Goal: Check status

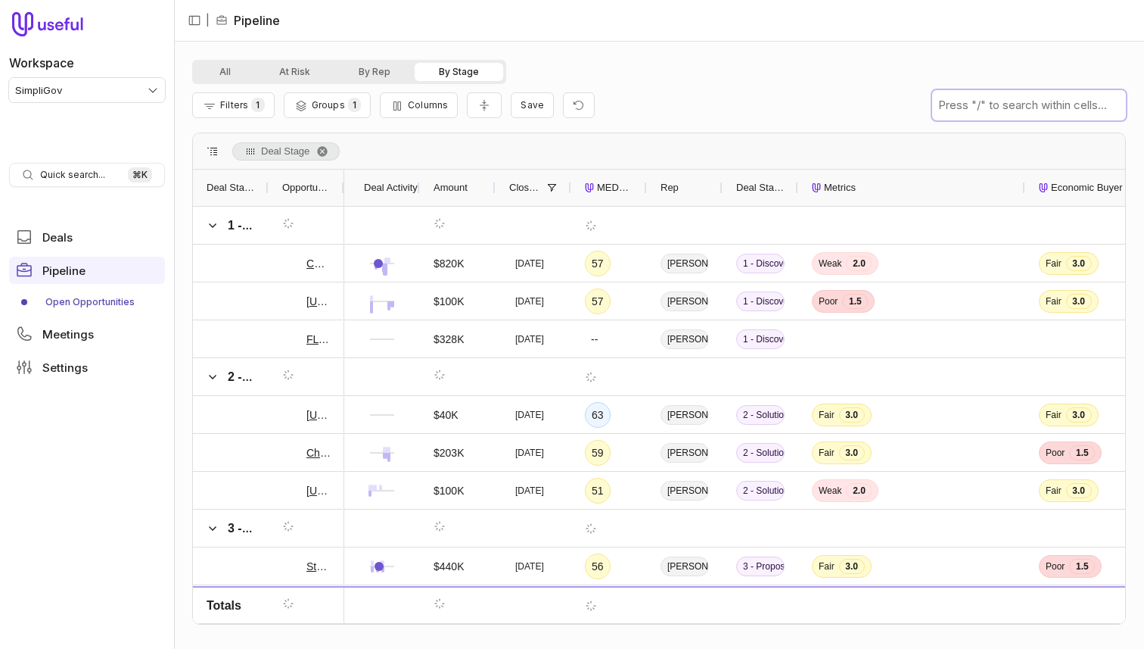
click at [985, 111] on input "text" at bounding box center [1029, 105] width 194 height 30
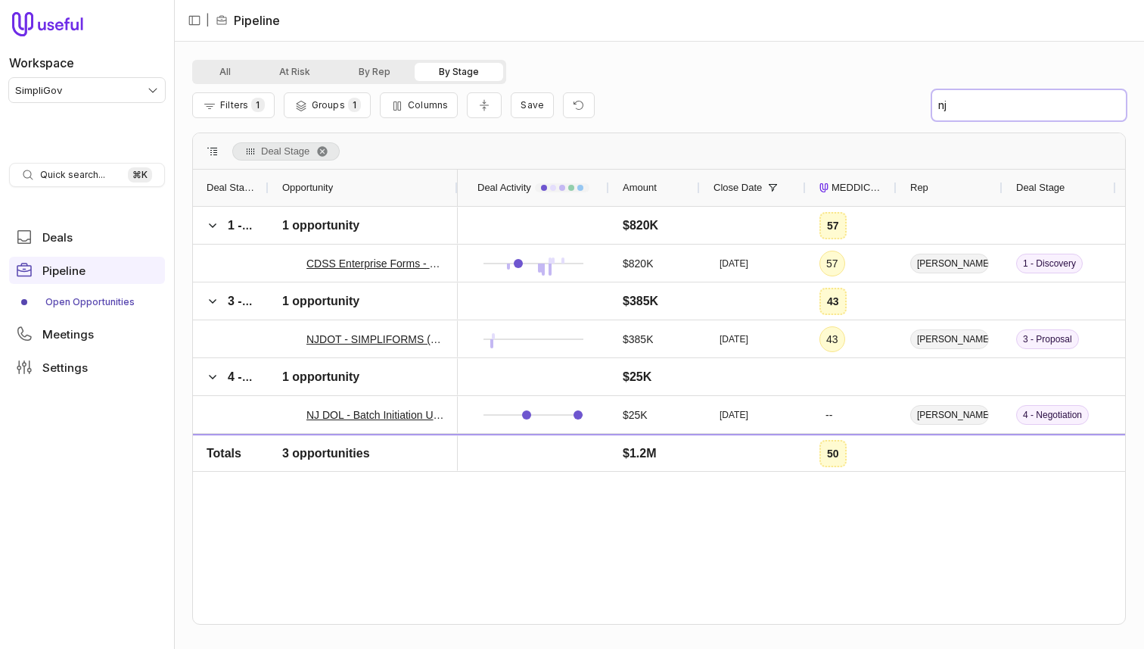
type input "nj"
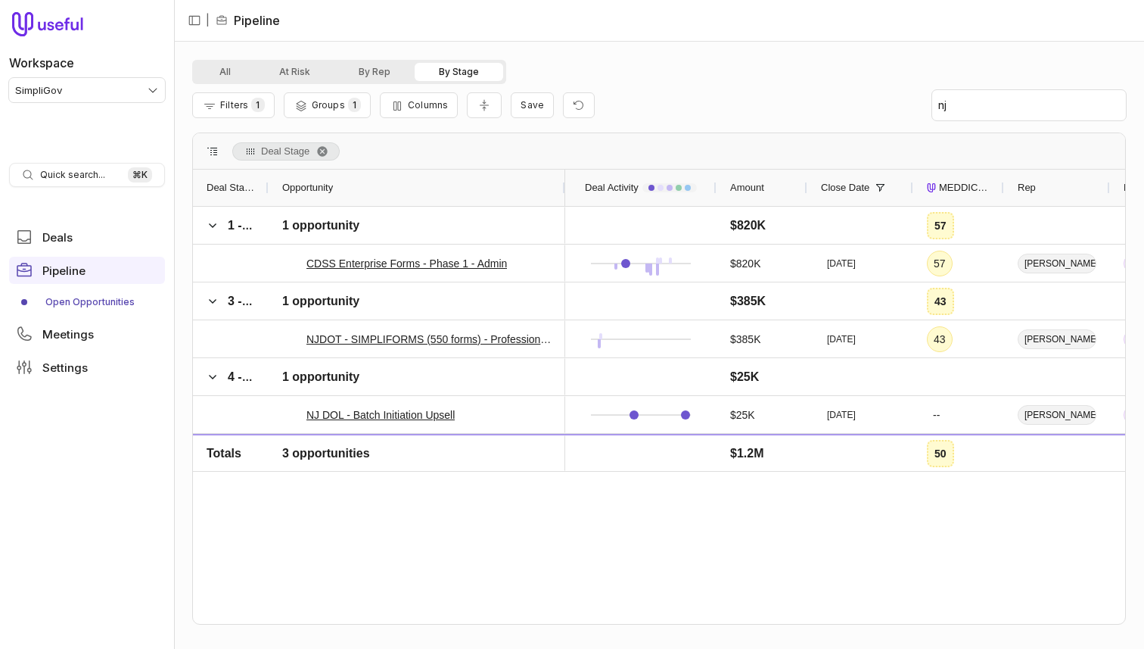
drag, startPoint x: 456, startPoint y: 188, endPoint x: 563, endPoint y: 195, distance: 107.7
click at [563, 195] on div at bounding box center [565, 188] width 6 height 36
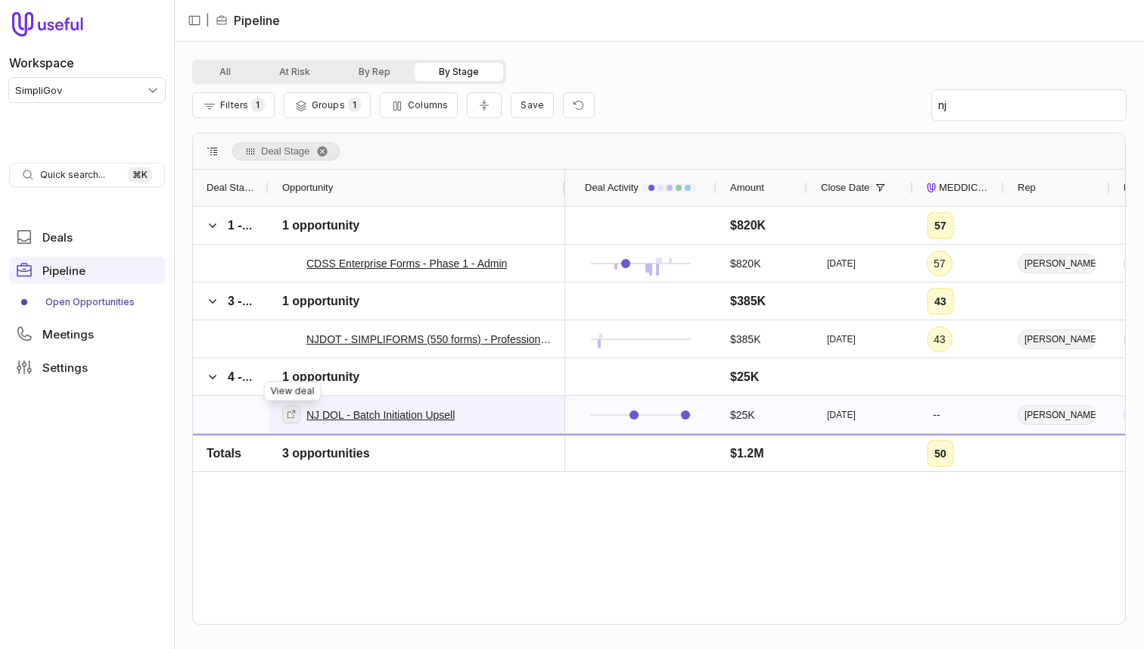
click at [289, 421] on link at bounding box center [291, 414] width 18 height 18
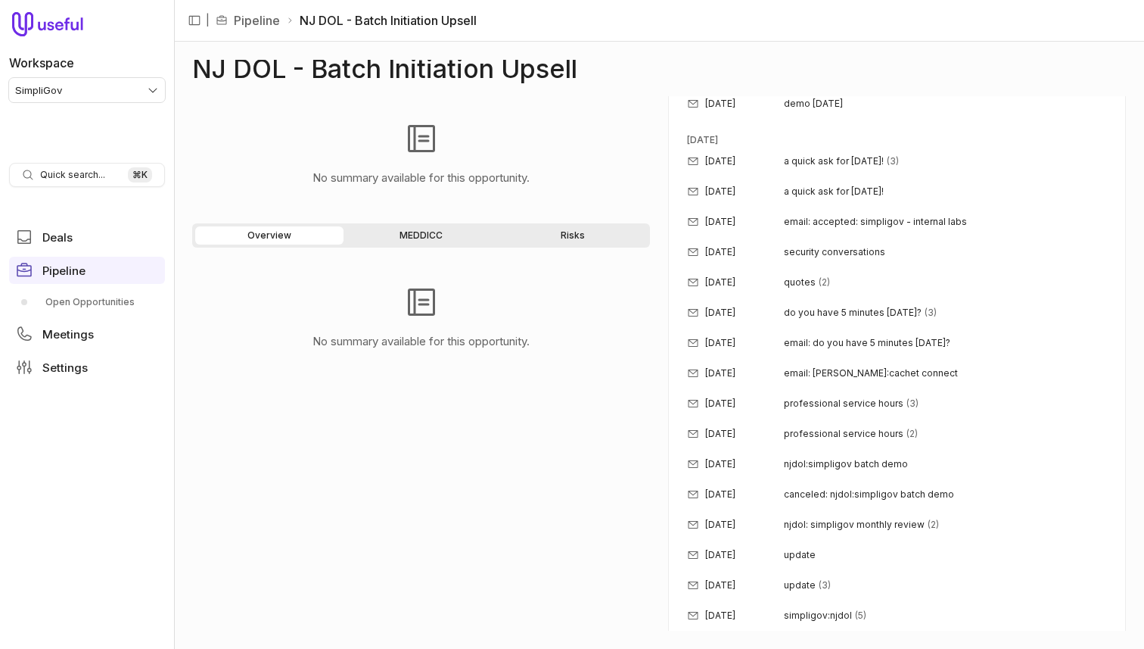
scroll to position [2328, 0]
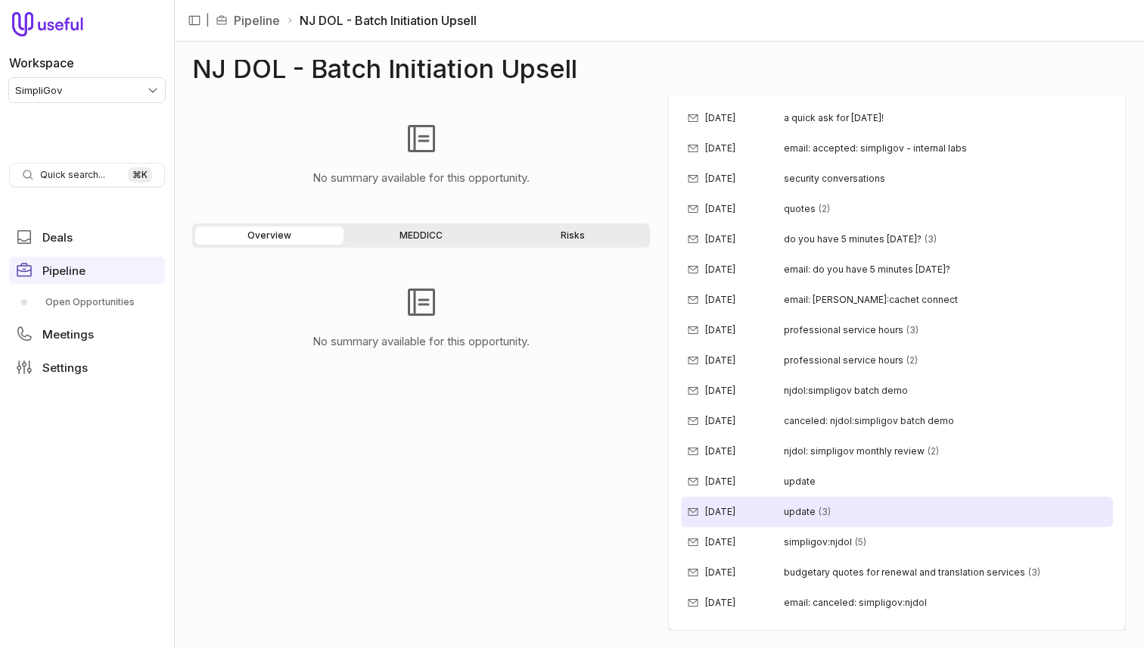
click at [828, 505] on div "[DATE] update (3)" at bounding box center [897, 512] width 432 height 30
